Goal: Information Seeking & Learning: Learn about a topic

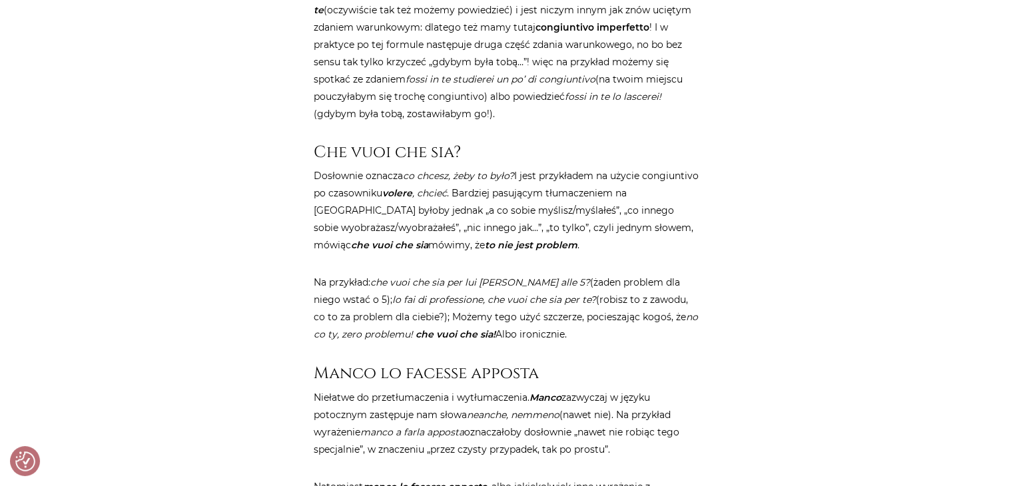
scroll to position [2192, 0]
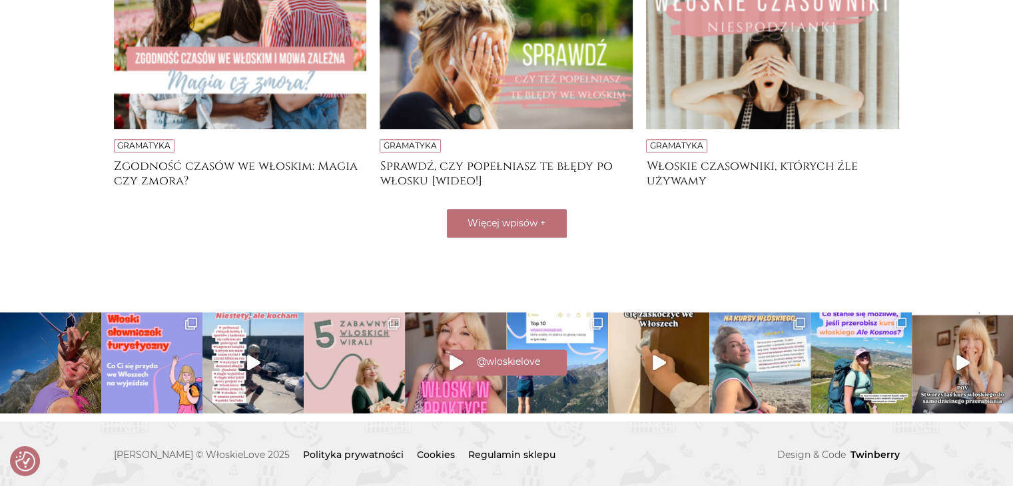
scroll to position [540, 0]
click at [486, 222] on span "Więcej wpisów" at bounding box center [503, 224] width 70 height 12
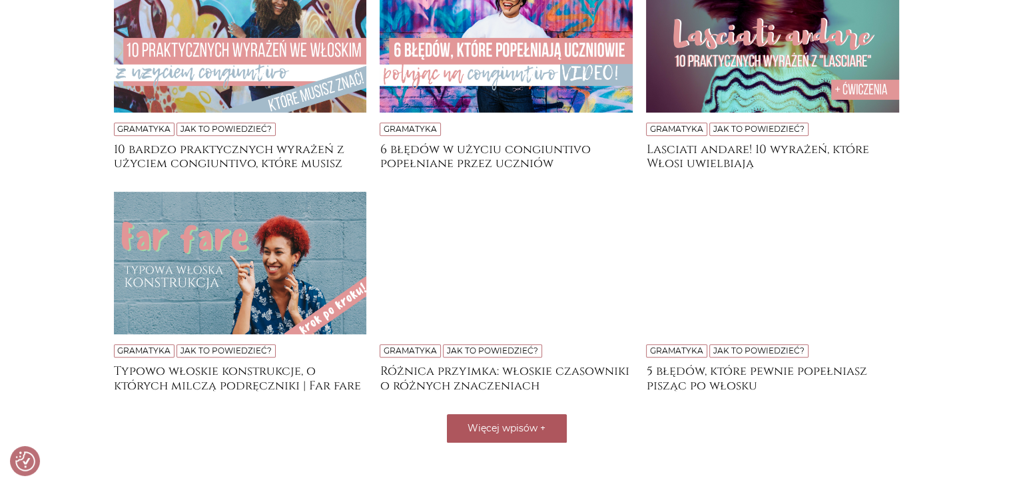
scroll to position [787, 0]
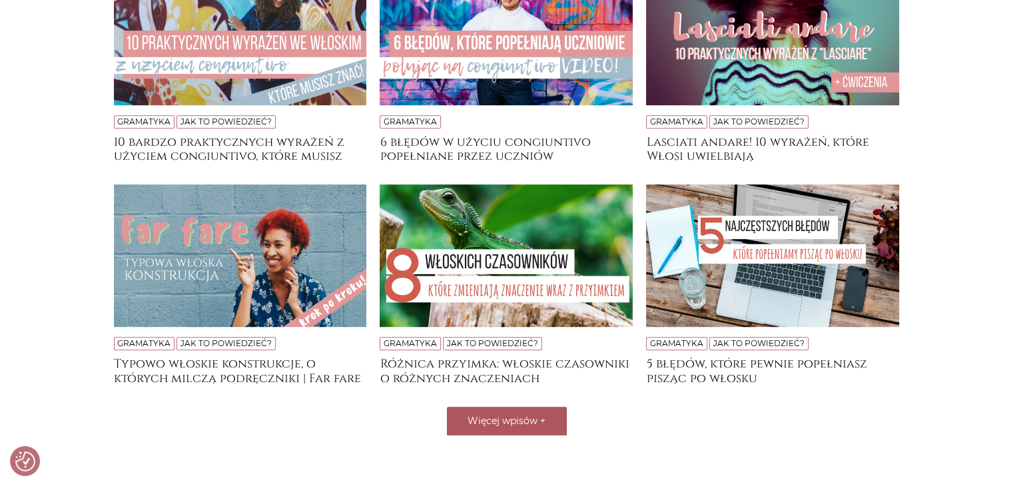
click at [486, 252] on img at bounding box center [506, 256] width 253 height 143
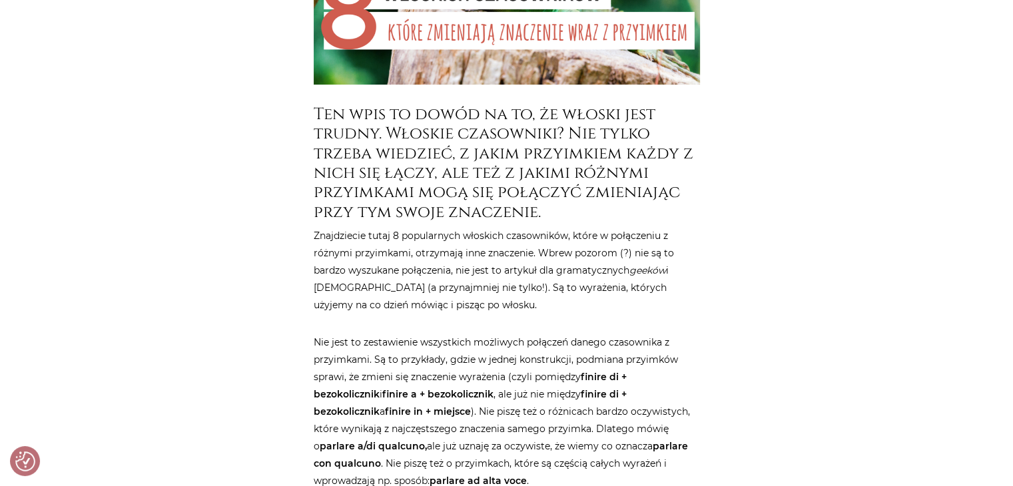
scroll to position [508, 0]
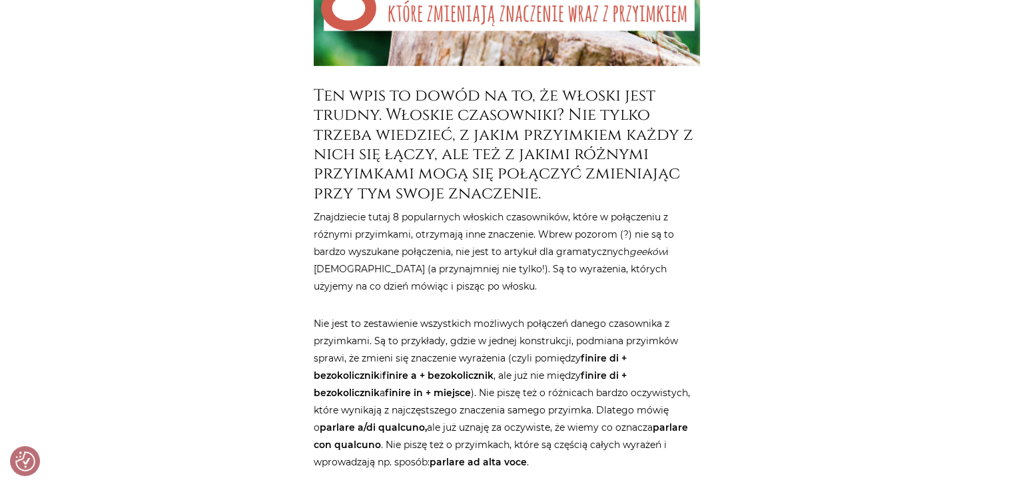
drag, startPoint x: 97, startPoint y: 171, endPoint x: 98, endPoint y: 125, distance: 46.0
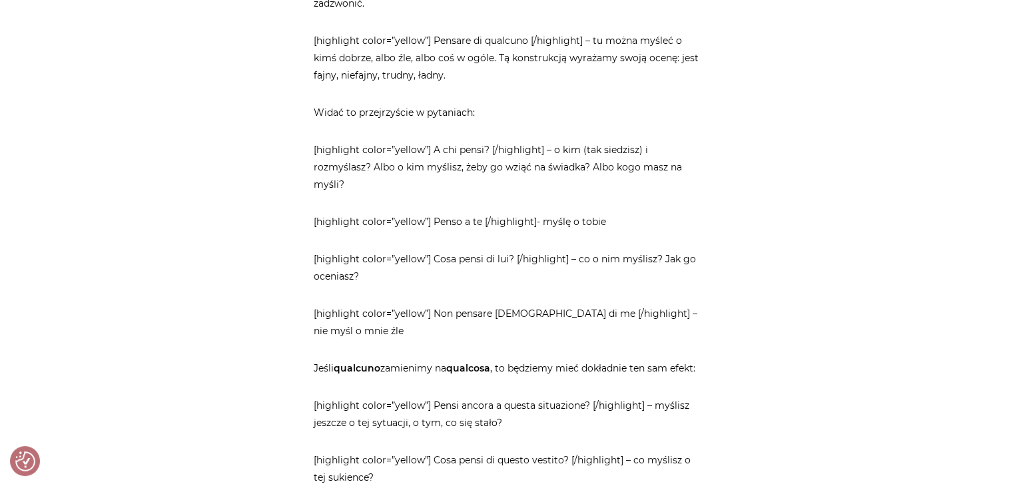
scroll to position [1307, 0]
